Goal: Task Accomplishment & Management: Use online tool/utility

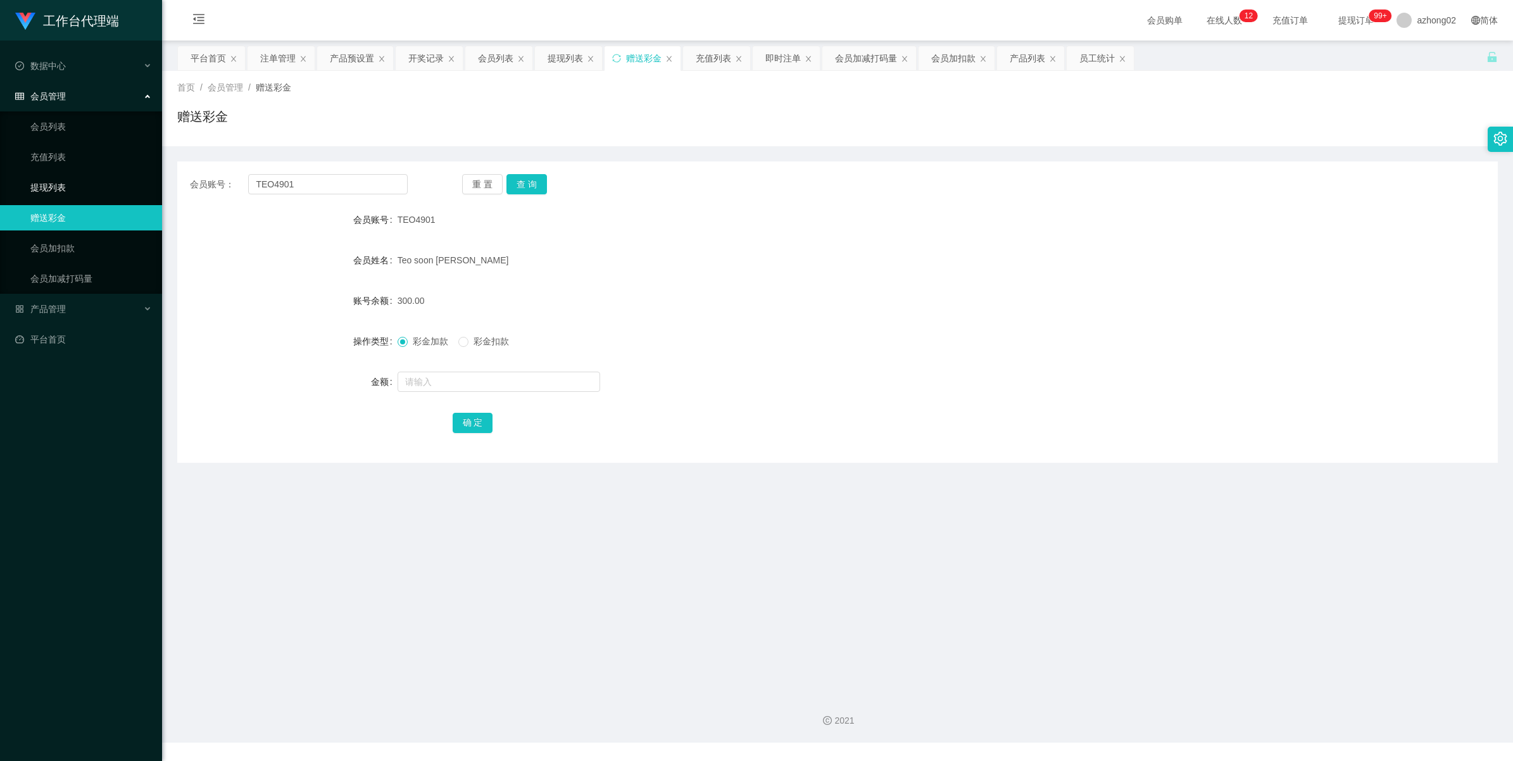
drag, startPoint x: 49, startPoint y: 187, endPoint x: 63, endPoint y: 104, distance: 84.2
click at [49, 186] on link "提现列表" at bounding box center [91, 187] width 122 height 25
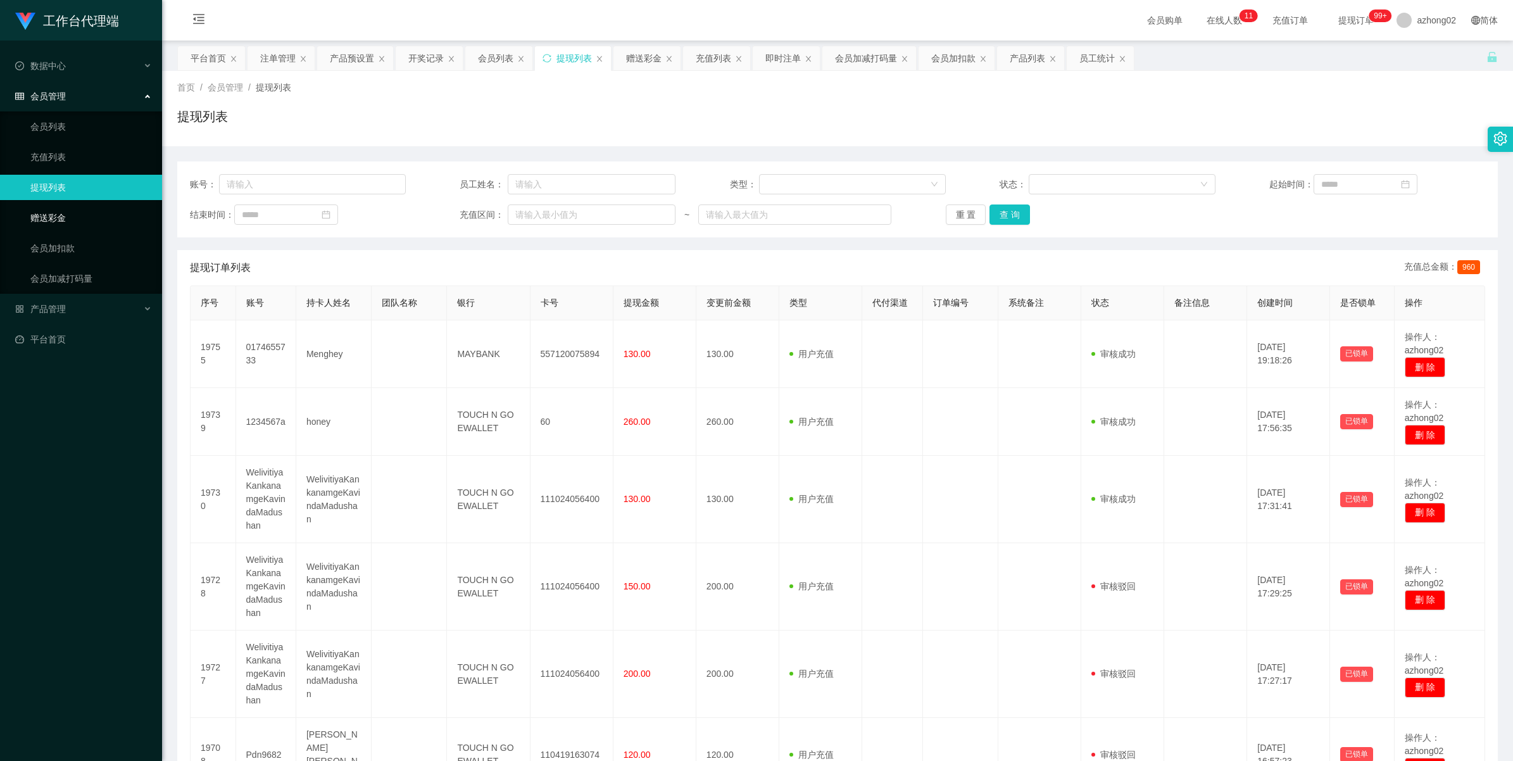
click at [64, 225] on link "赠送彩金" at bounding box center [91, 217] width 122 height 25
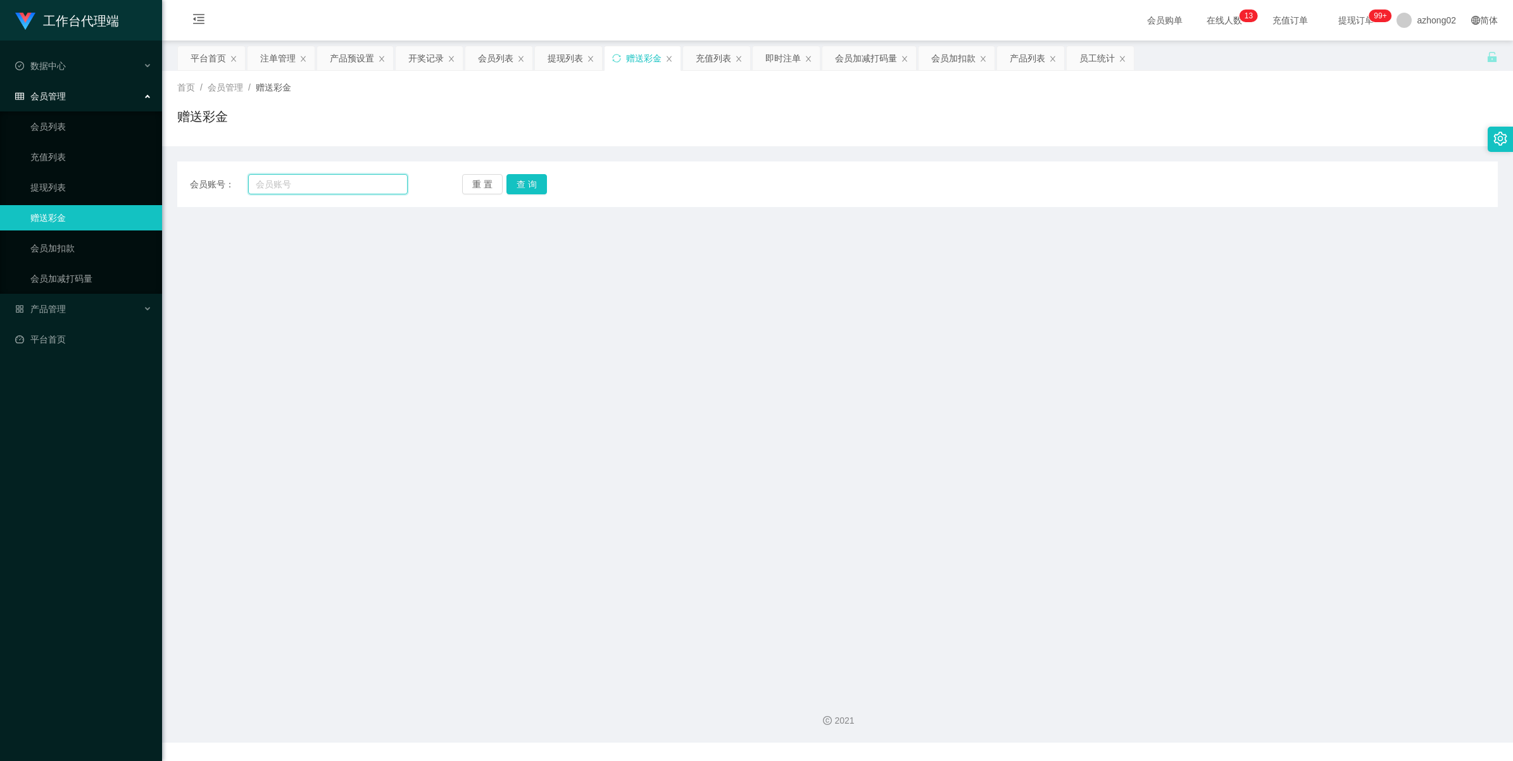
click at [304, 184] on input "text" at bounding box center [328, 184] width 160 height 20
paste input "TEO4901"
type input "TEO4901"
click at [543, 182] on button "查 询" at bounding box center [527, 184] width 41 height 20
